Goal: Task Accomplishment & Management: Manage account settings

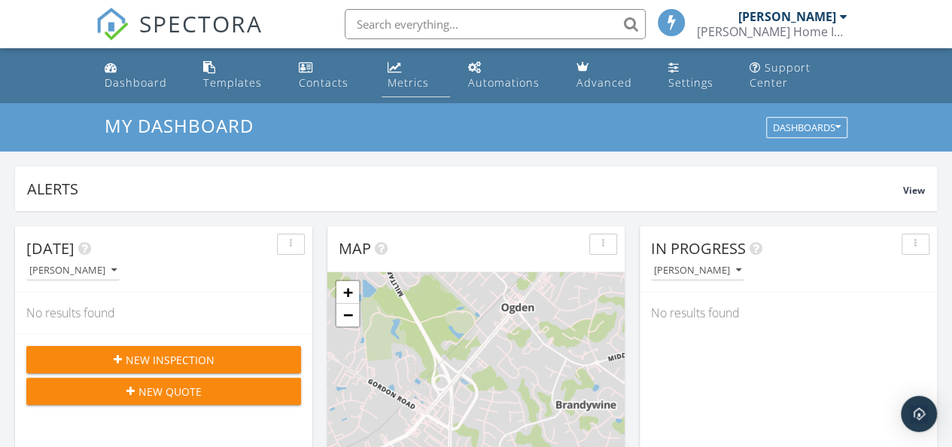
click at [412, 85] on div "Metrics" at bounding box center [408, 82] width 41 height 14
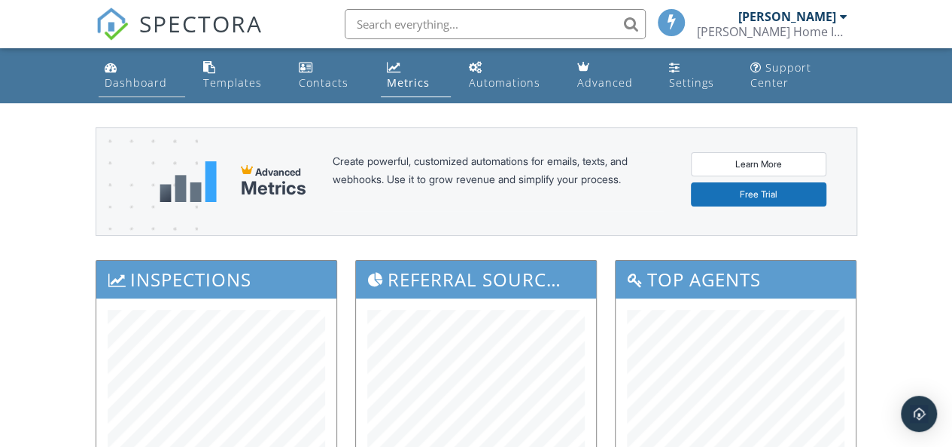
click at [134, 88] on div "Dashboard" at bounding box center [136, 82] width 62 height 14
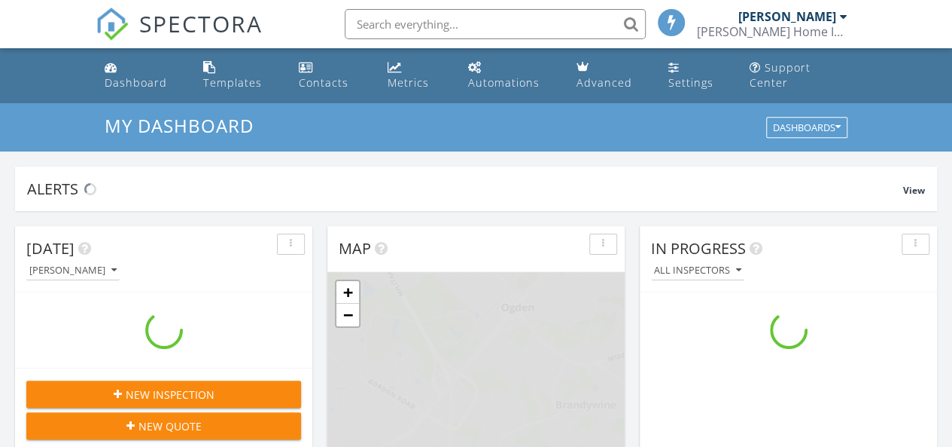
scroll to position [1393, 975]
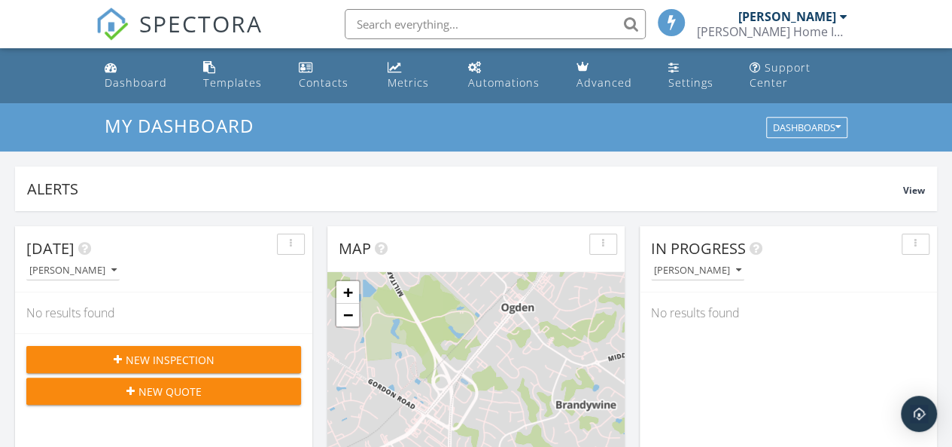
click at [800, 35] on div "[PERSON_NAME] Home Inspection Service" at bounding box center [772, 31] width 151 height 15
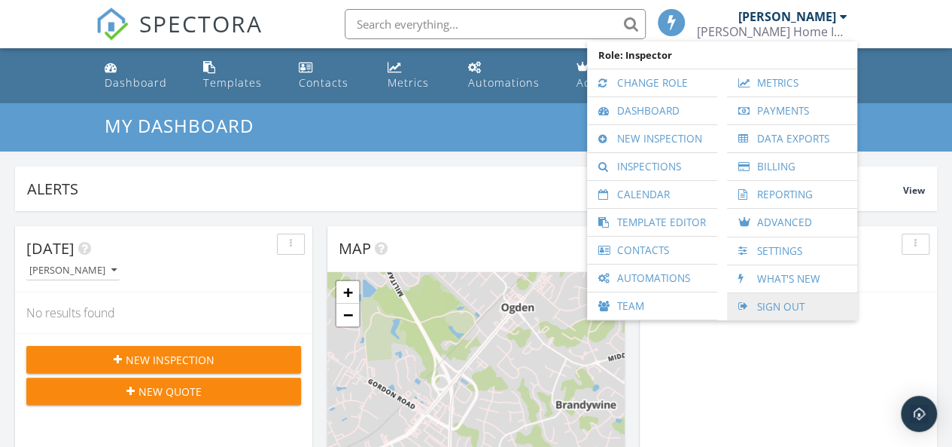
click at [782, 303] on link "Sign Out" at bounding box center [792, 306] width 115 height 27
